Goal: Transaction & Acquisition: Obtain resource

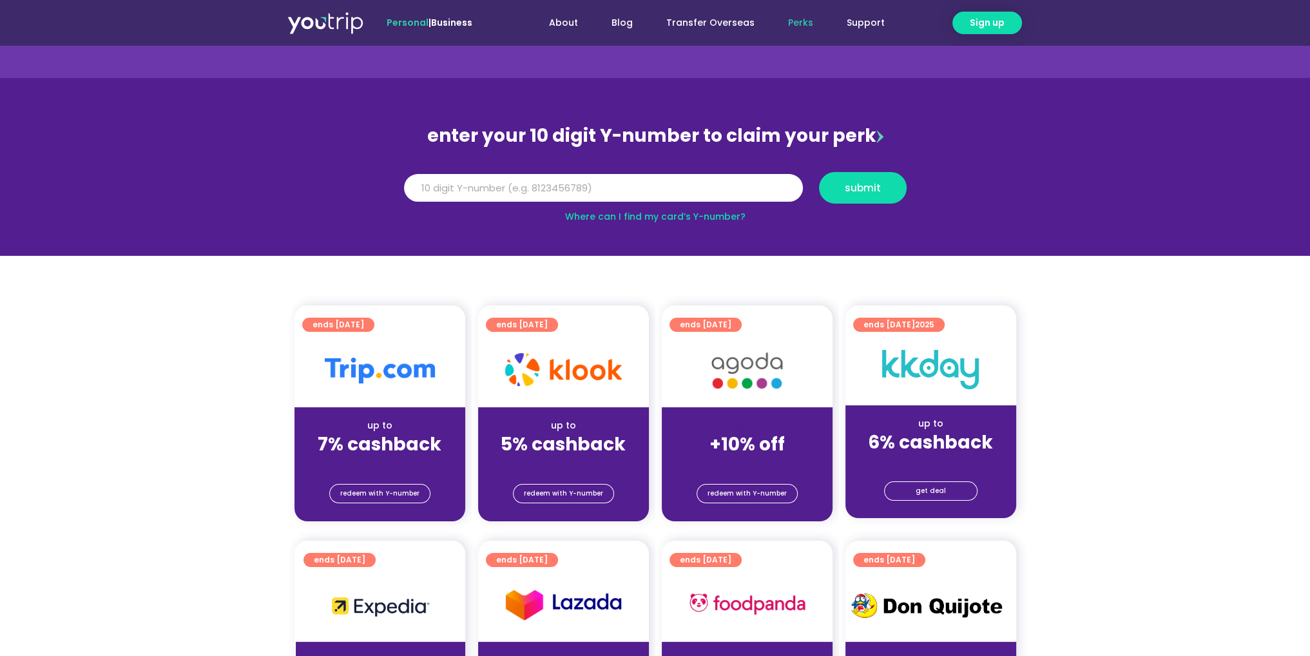
scroll to position [64, 0]
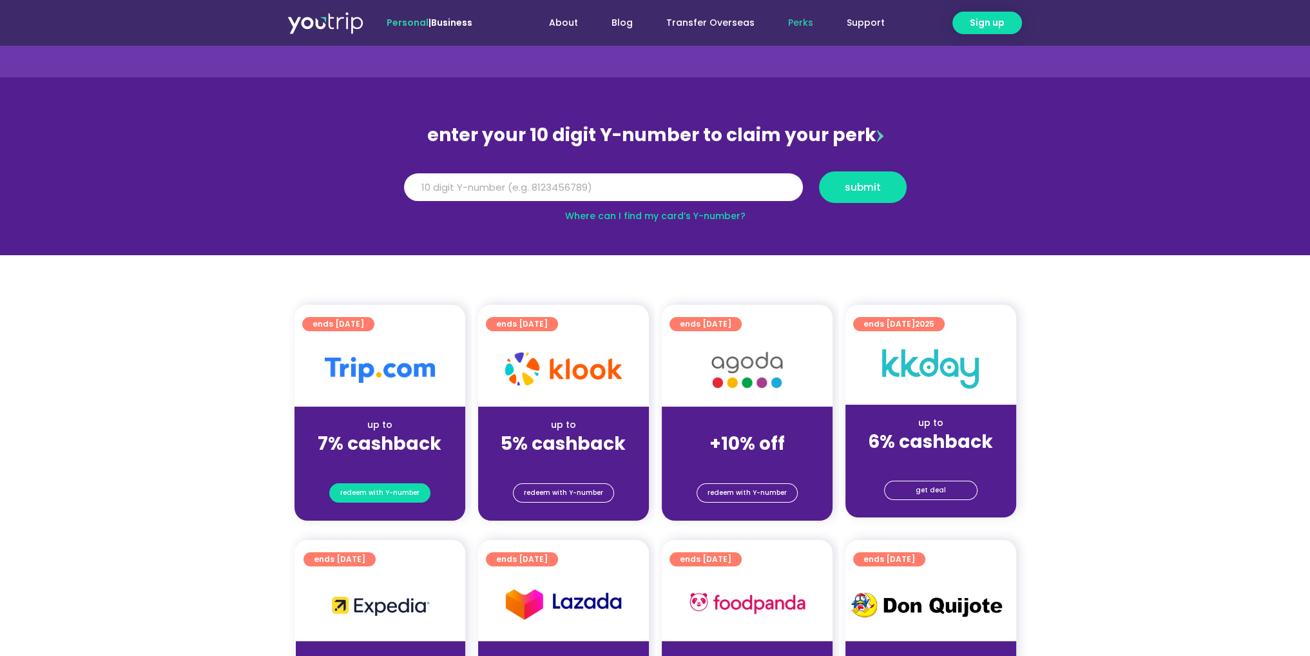
click at [370, 489] on span "redeem with Y-number" at bounding box center [379, 493] width 79 height 18
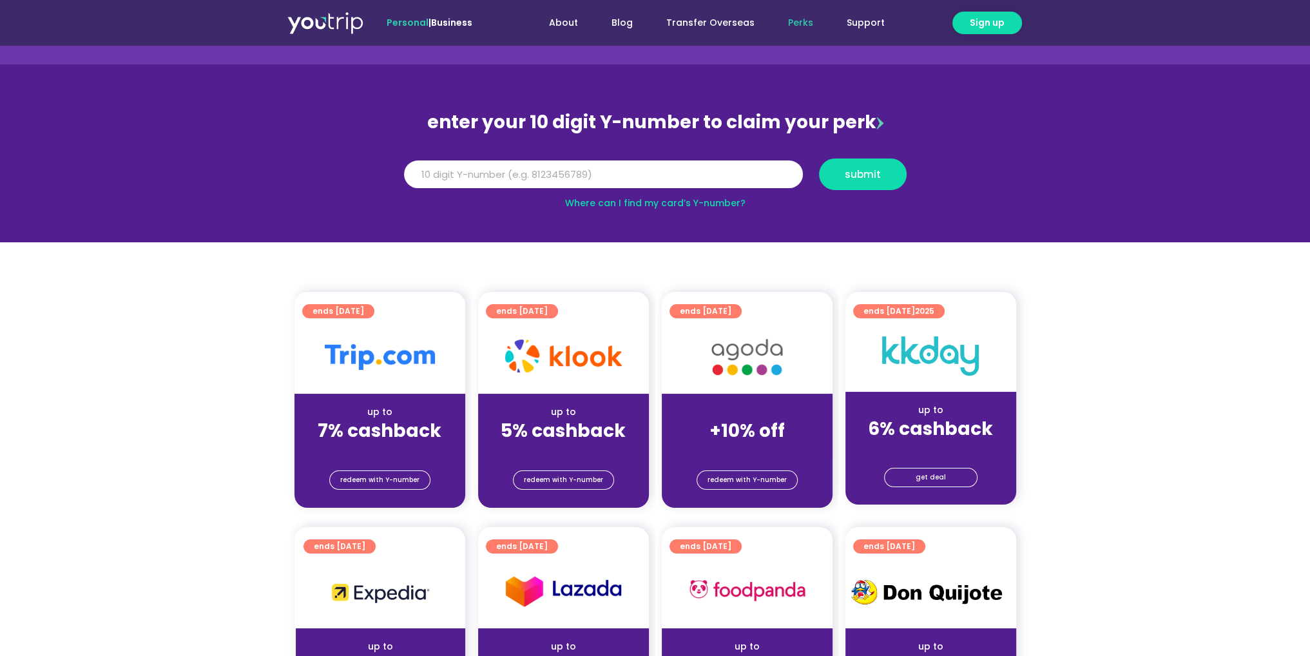
scroll to position [77, 0]
click at [882, 26] on link "Support" at bounding box center [866, 23] width 72 height 24
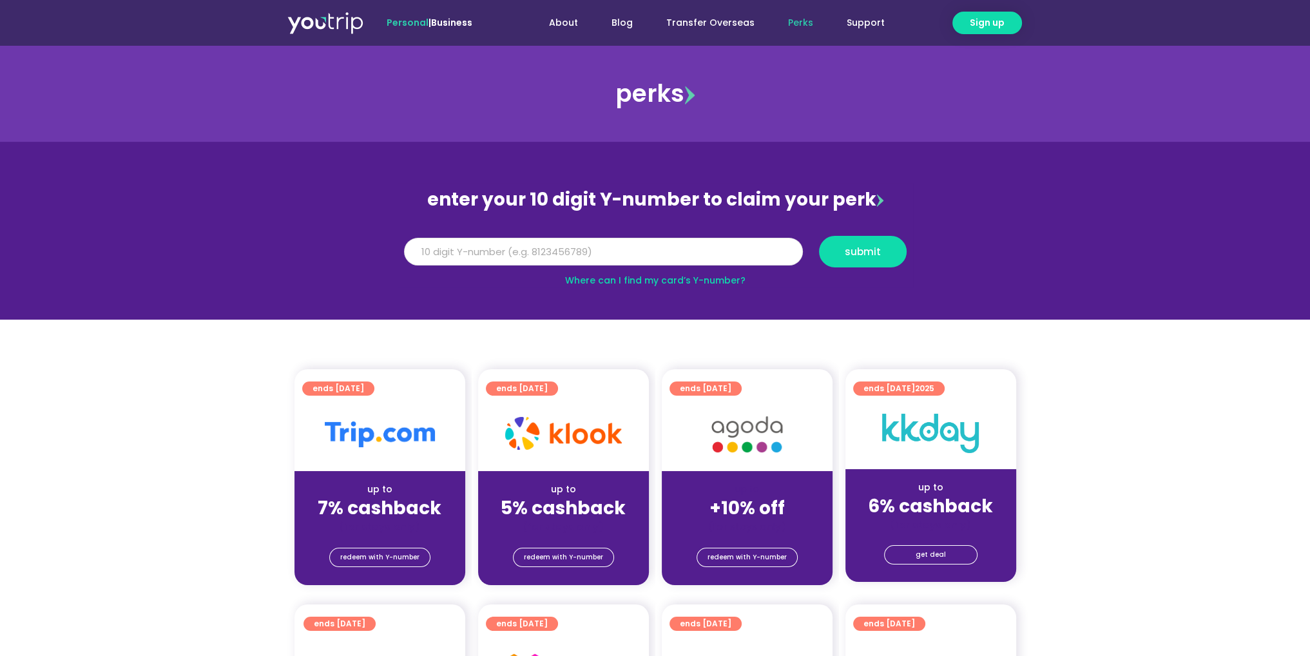
click at [551, 259] on input "Y Number" at bounding box center [603, 252] width 399 height 28
type input "8191273380"
click at [851, 249] on span "submit" at bounding box center [863, 252] width 36 height 10
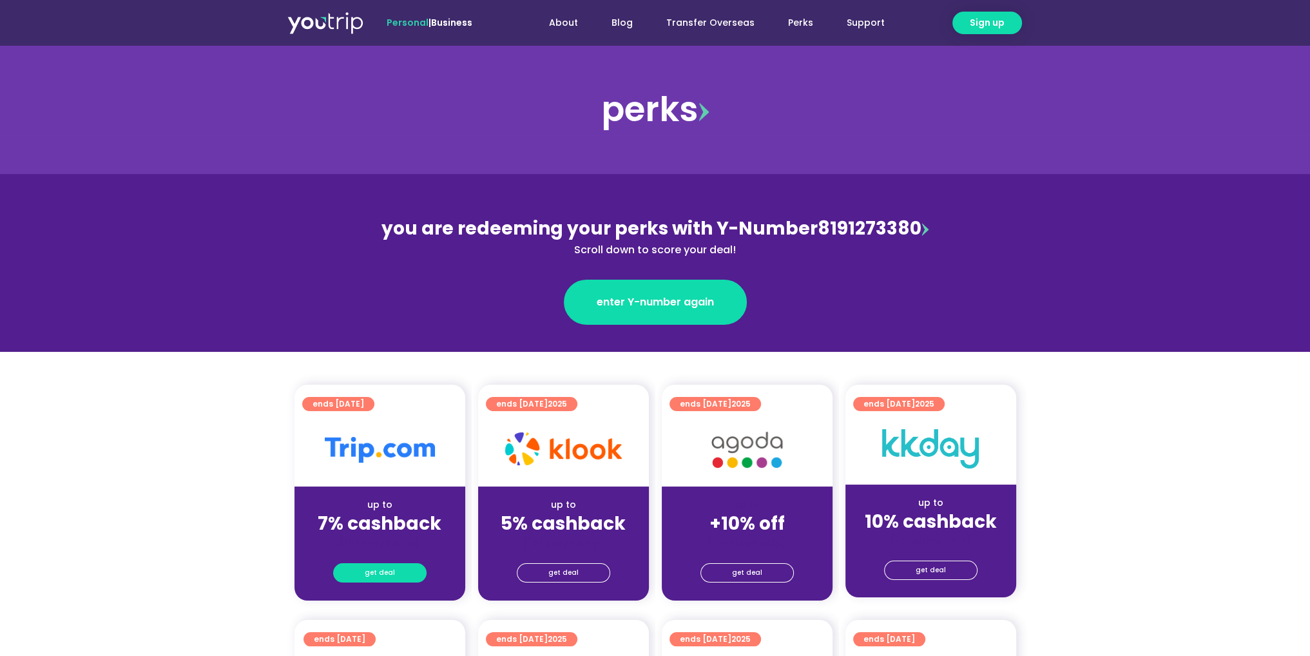
click at [372, 573] on span "get deal" at bounding box center [380, 573] width 30 height 18
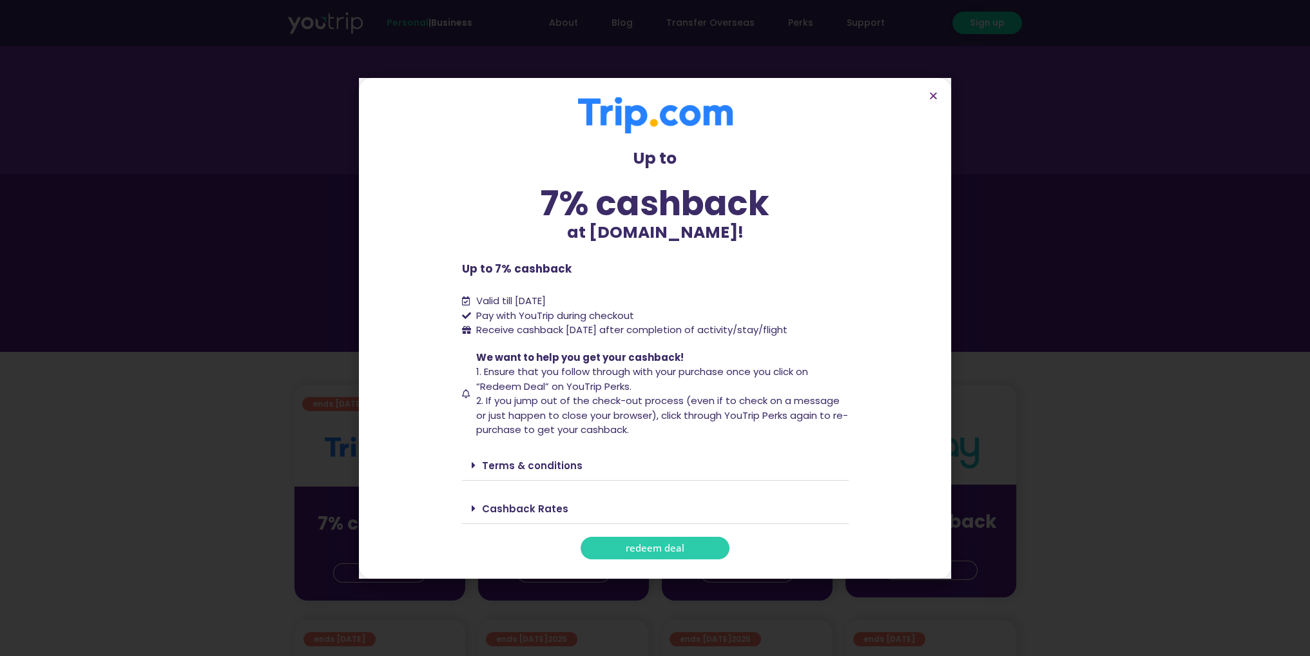
click at [670, 548] on span "redeem deal" at bounding box center [655, 548] width 59 height 10
click at [929, 91] on icon "Close" at bounding box center [934, 96] width 10 height 10
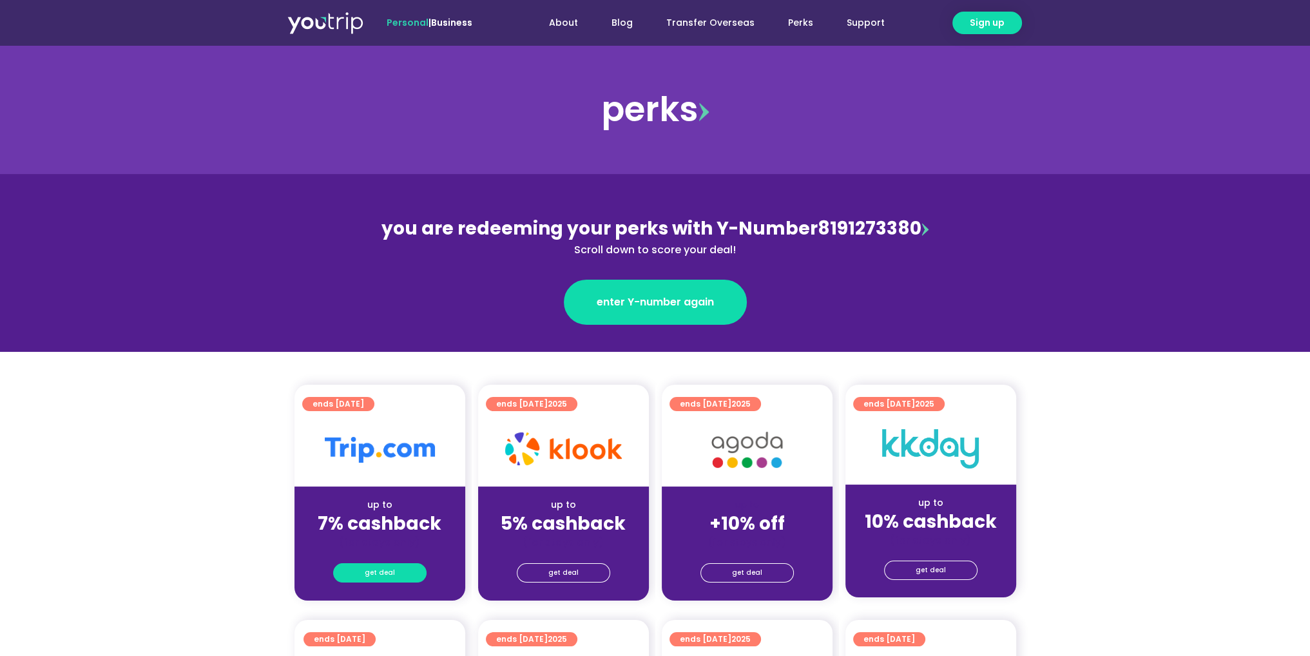
click at [415, 570] on link "get deal" at bounding box center [379, 572] width 93 height 19
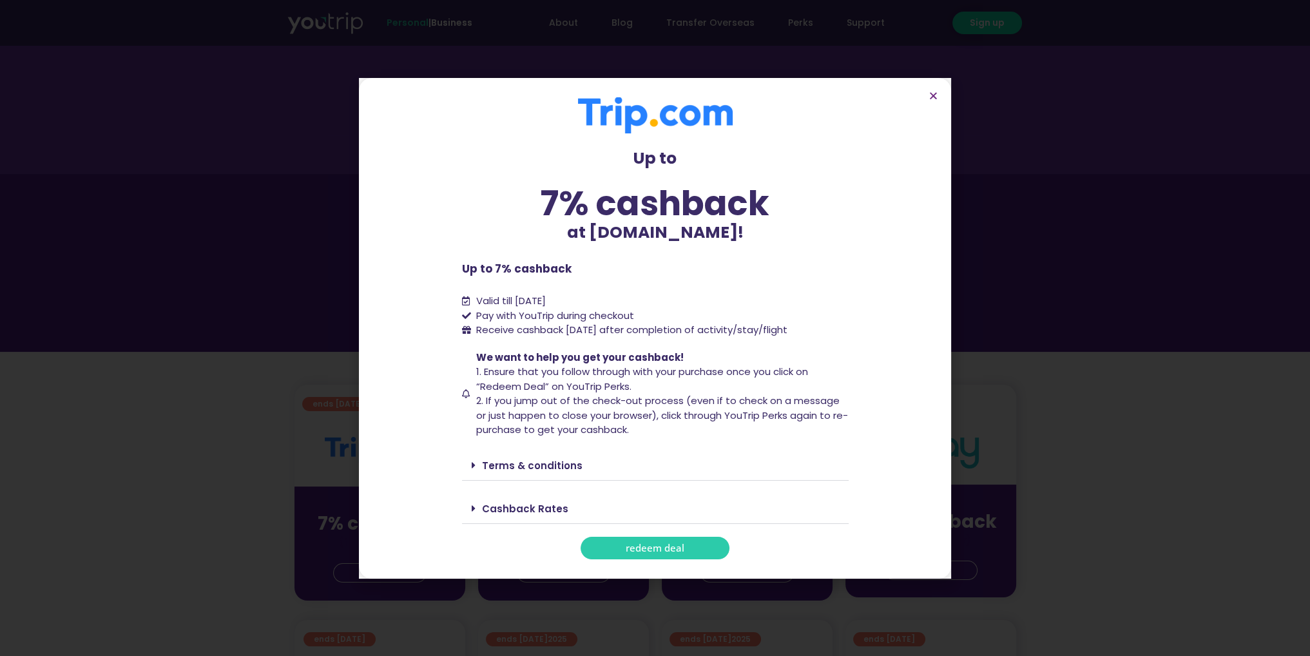
click at [638, 551] on span "redeem deal" at bounding box center [655, 548] width 59 height 10
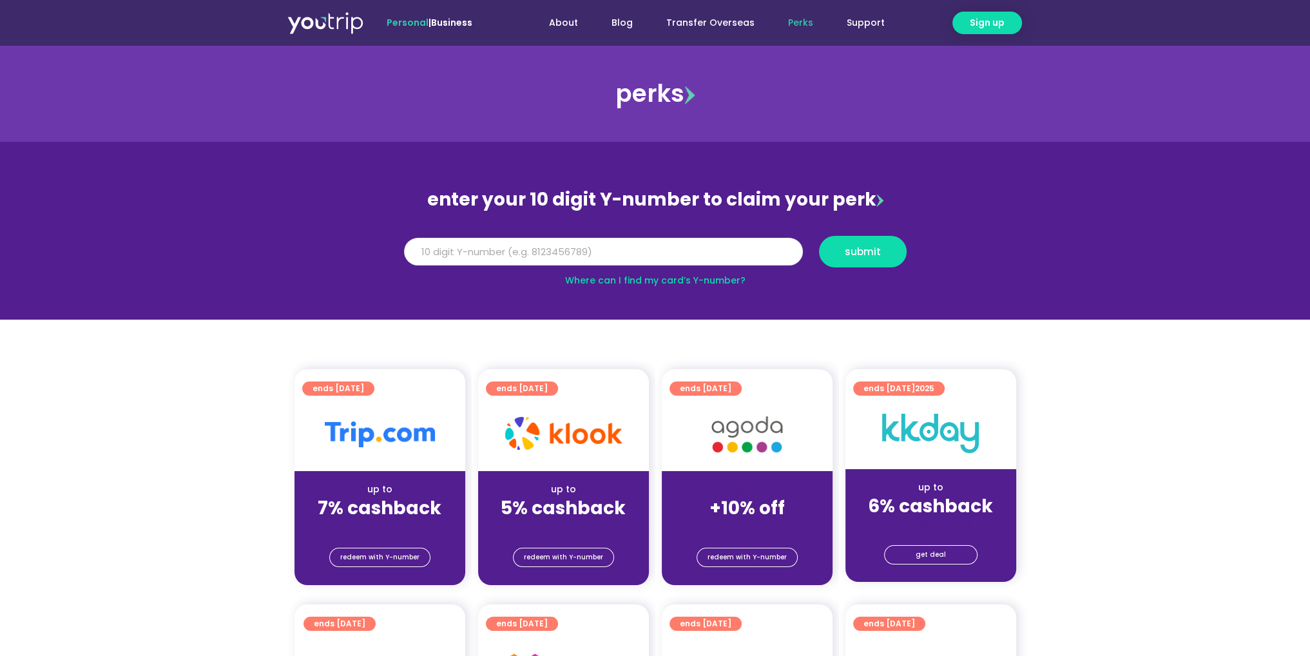
click at [590, 258] on input "Y Number" at bounding box center [603, 252] width 399 height 28
type input "8191273380"
click at [859, 237] on button "submit" at bounding box center [863, 252] width 88 height 32
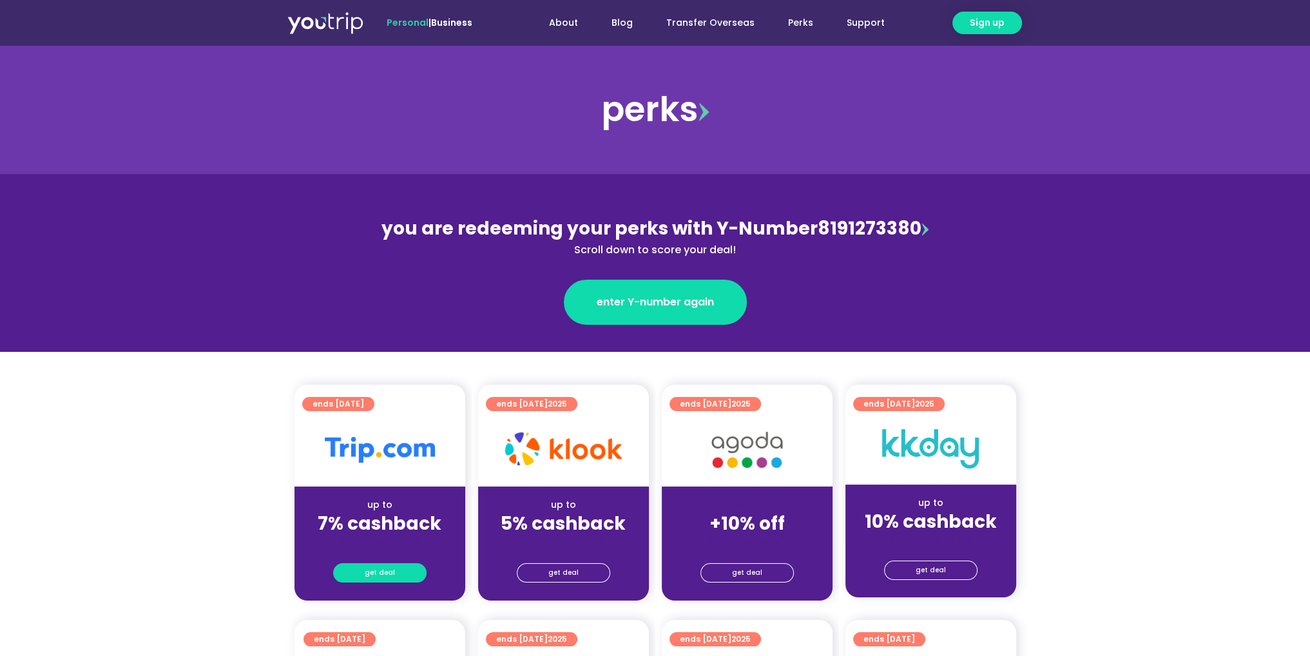
click at [369, 574] on span "get deal" at bounding box center [380, 573] width 30 height 18
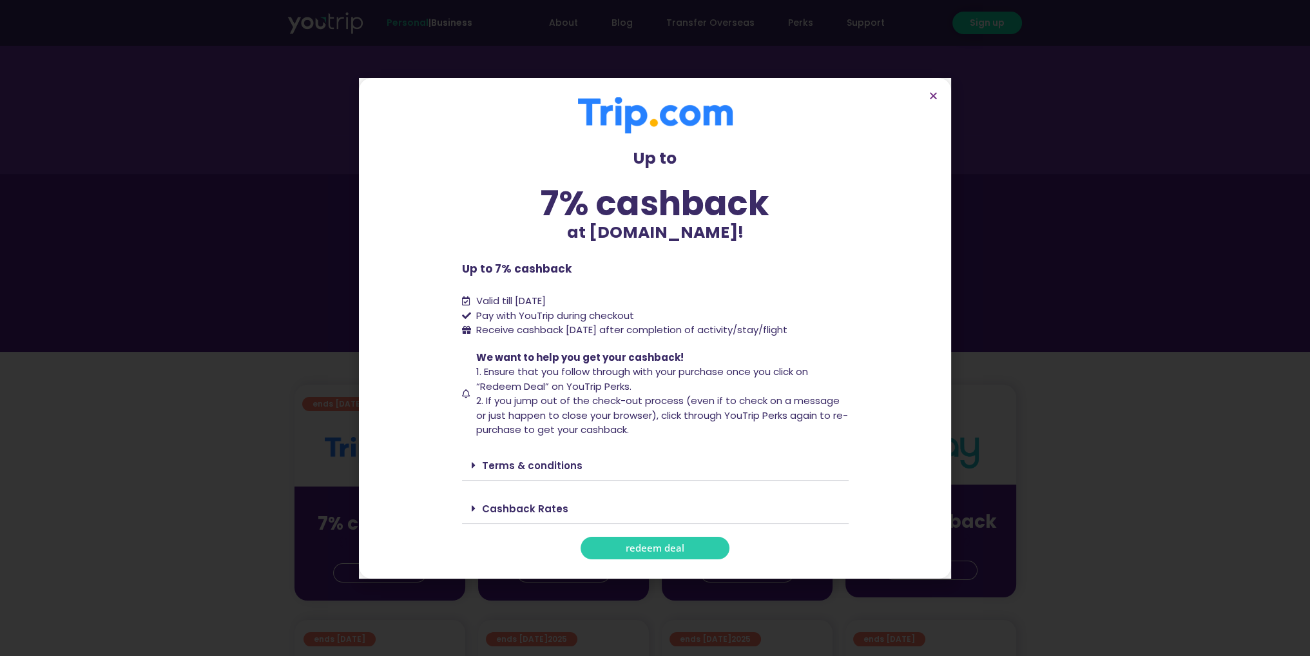
click at [672, 547] on span "redeem deal" at bounding box center [655, 548] width 59 height 10
click at [928, 93] on section "Up to 7% cashback at [DOMAIN_NAME]! Up to 7% cashback at [DOMAIN_NAME]! Up to 7…" at bounding box center [655, 328] width 592 height 501
click at [936, 92] on icon "Close" at bounding box center [934, 96] width 10 height 10
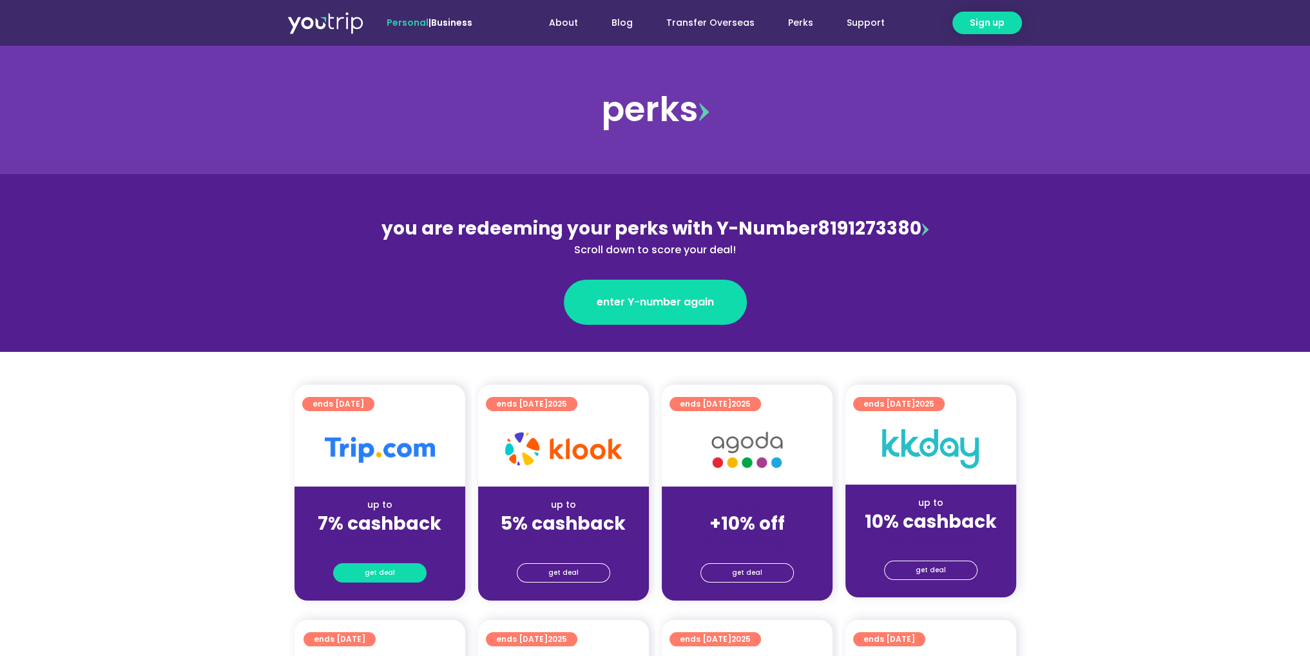
click at [400, 575] on link "get deal" at bounding box center [379, 572] width 93 height 19
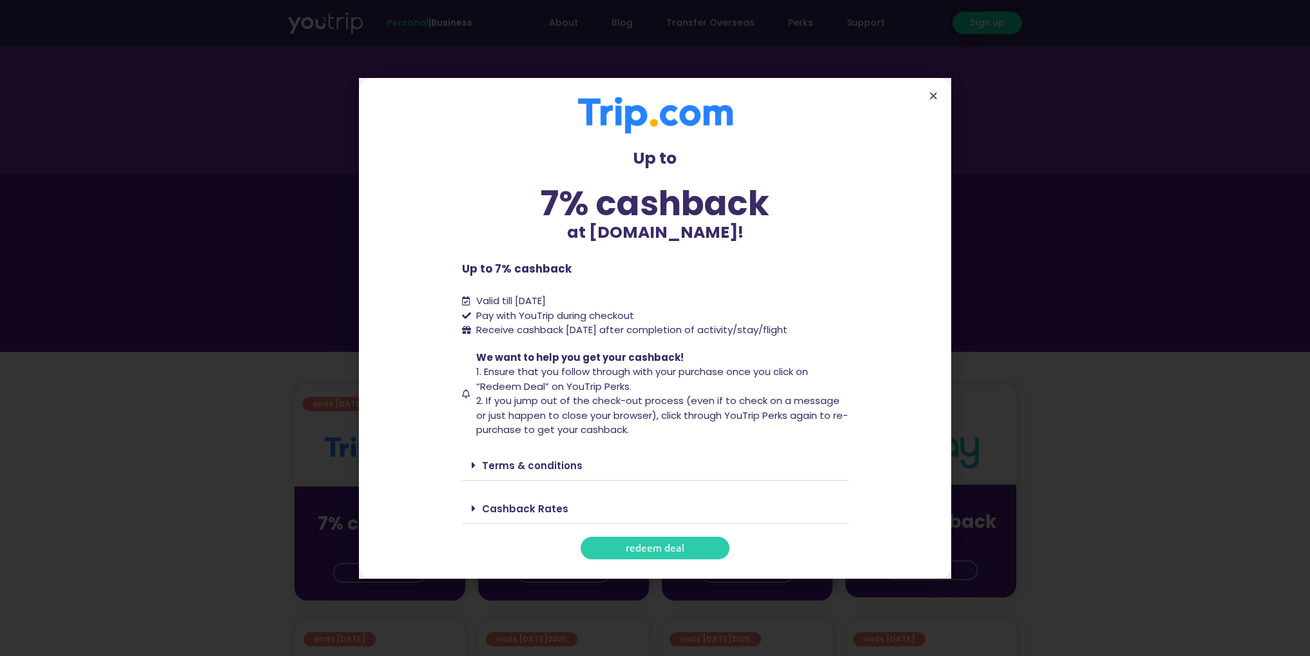
click at [707, 548] on link "redeem deal" at bounding box center [655, 548] width 149 height 23
